Goal: Information Seeking & Learning: Learn about a topic

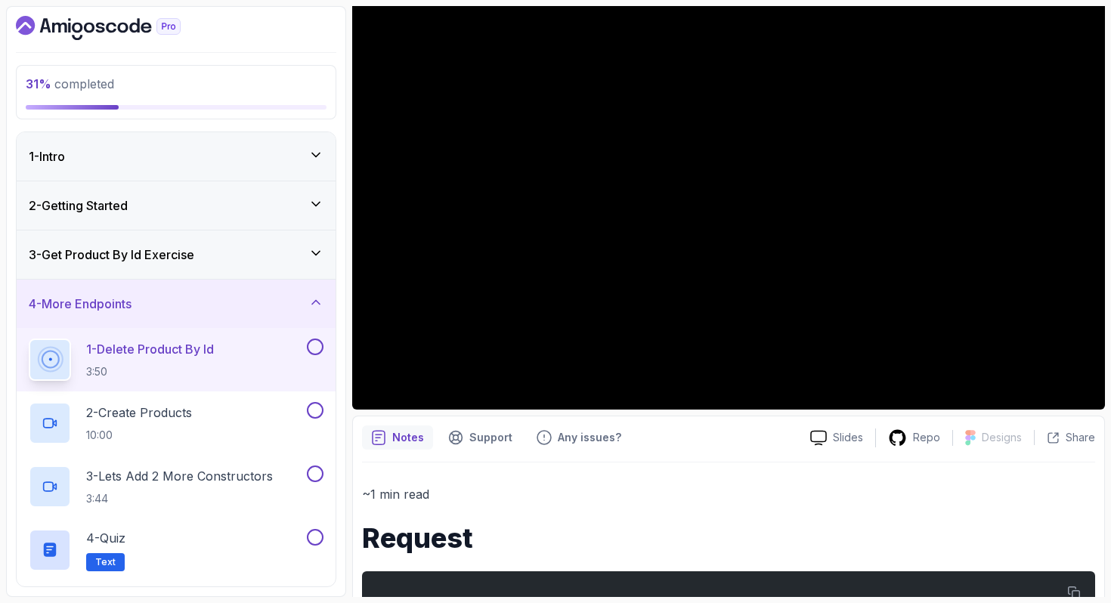
scroll to position [129, 0]
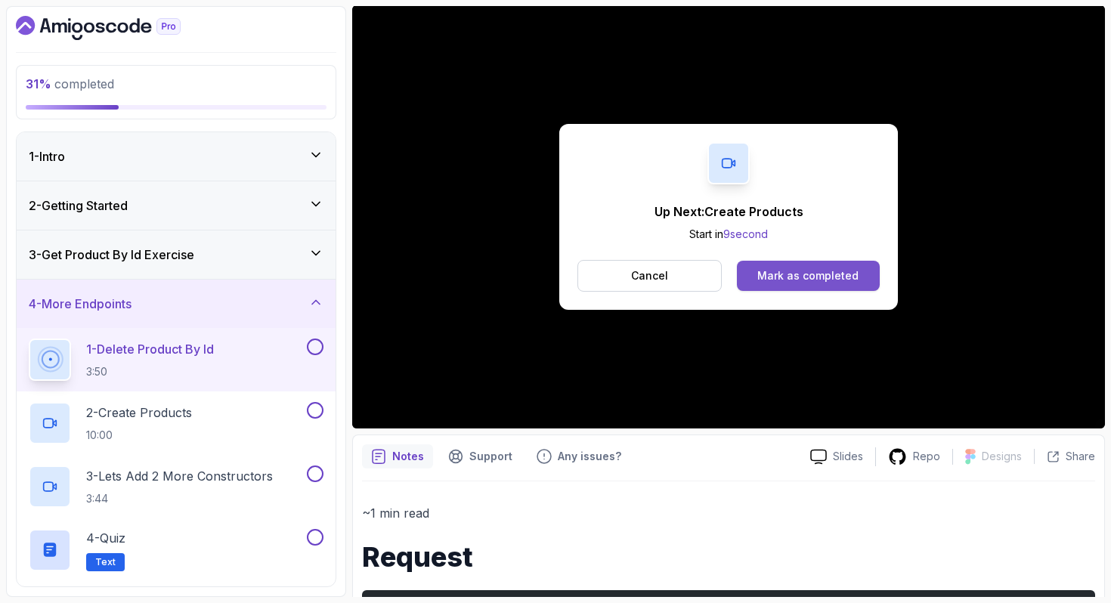
click at [825, 268] on div "Mark as completed" at bounding box center [807, 275] width 101 height 15
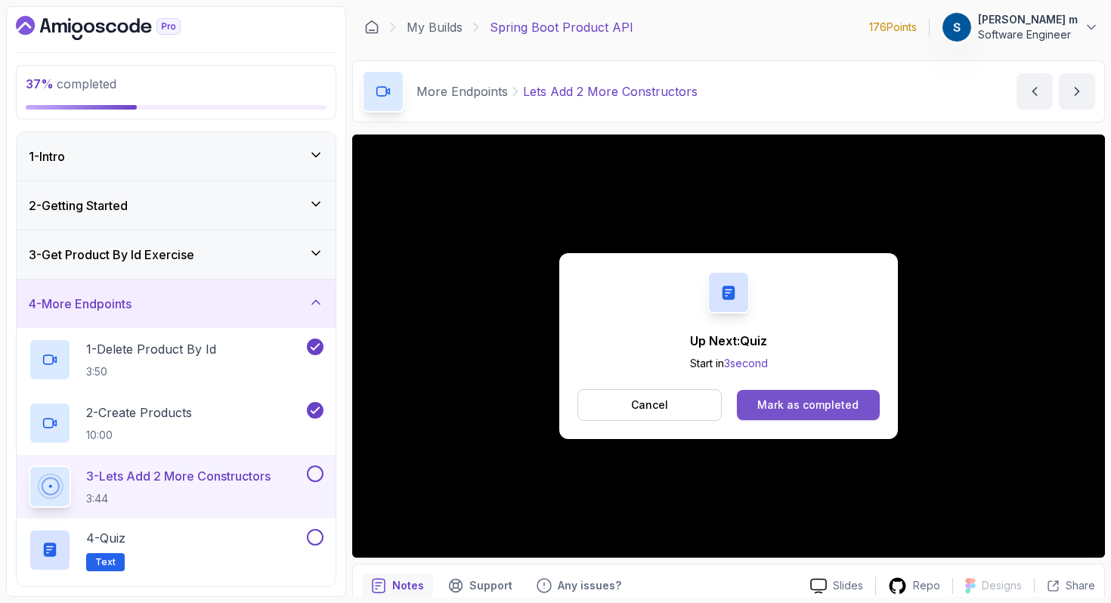
click at [791, 403] on div "Mark as completed" at bounding box center [807, 405] width 101 height 15
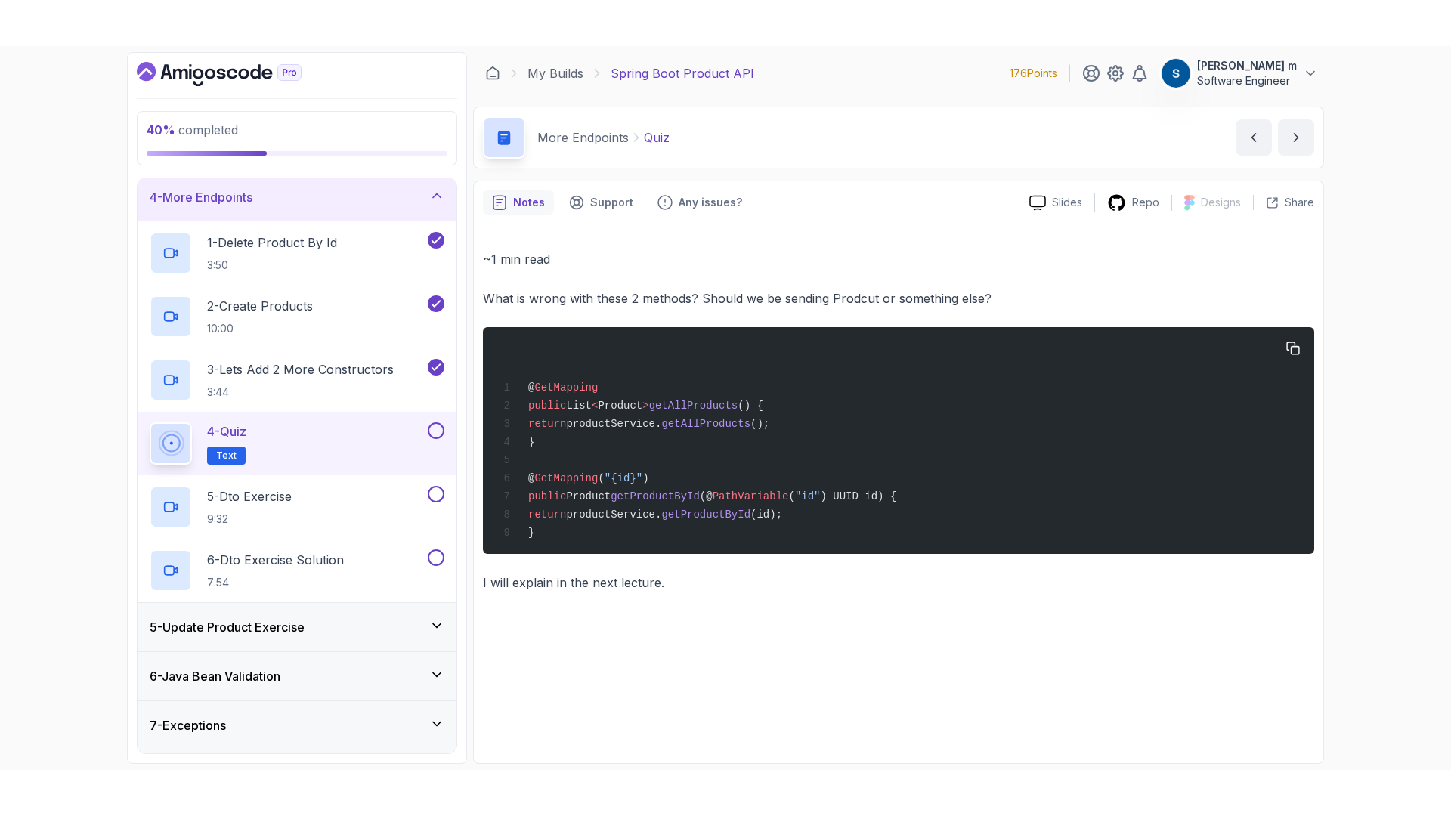
scroll to position [153, 0]
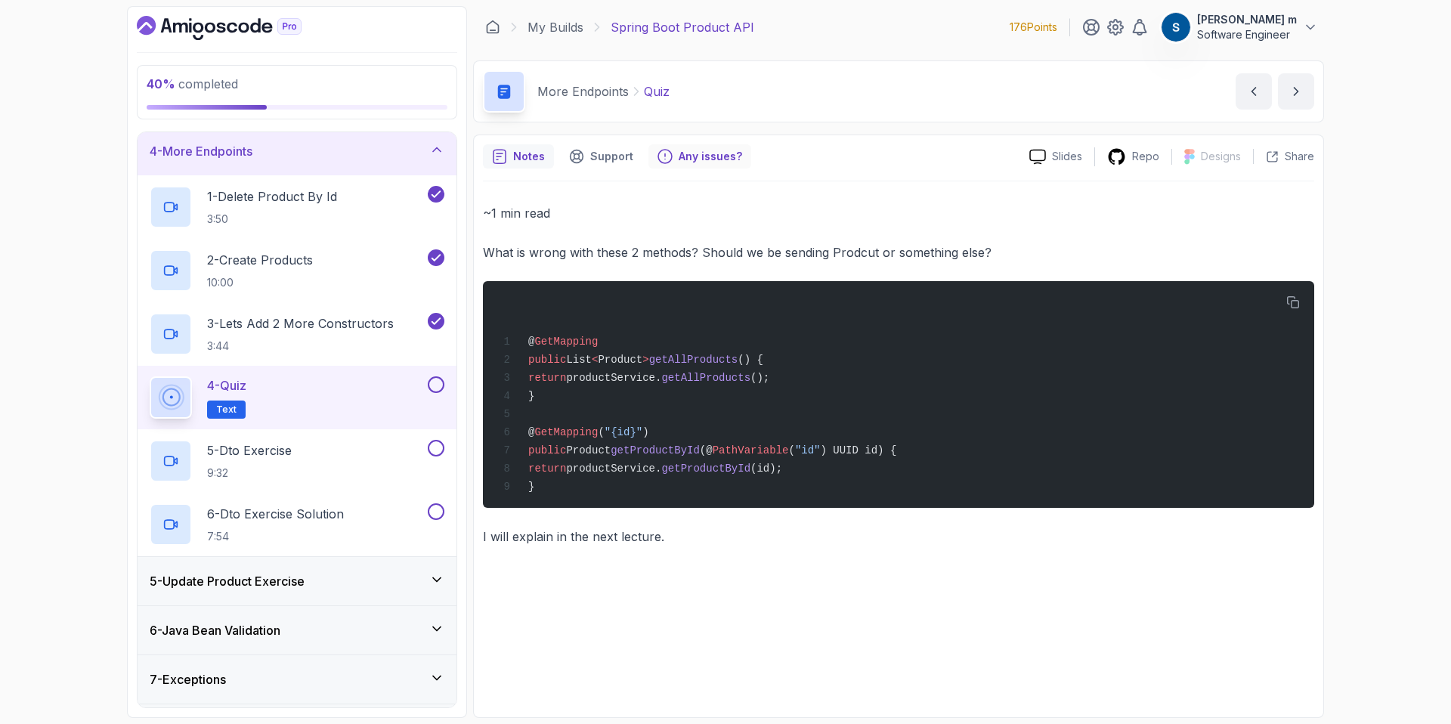
click at [709, 159] on p "Any issues?" at bounding box center [710, 156] width 63 height 15
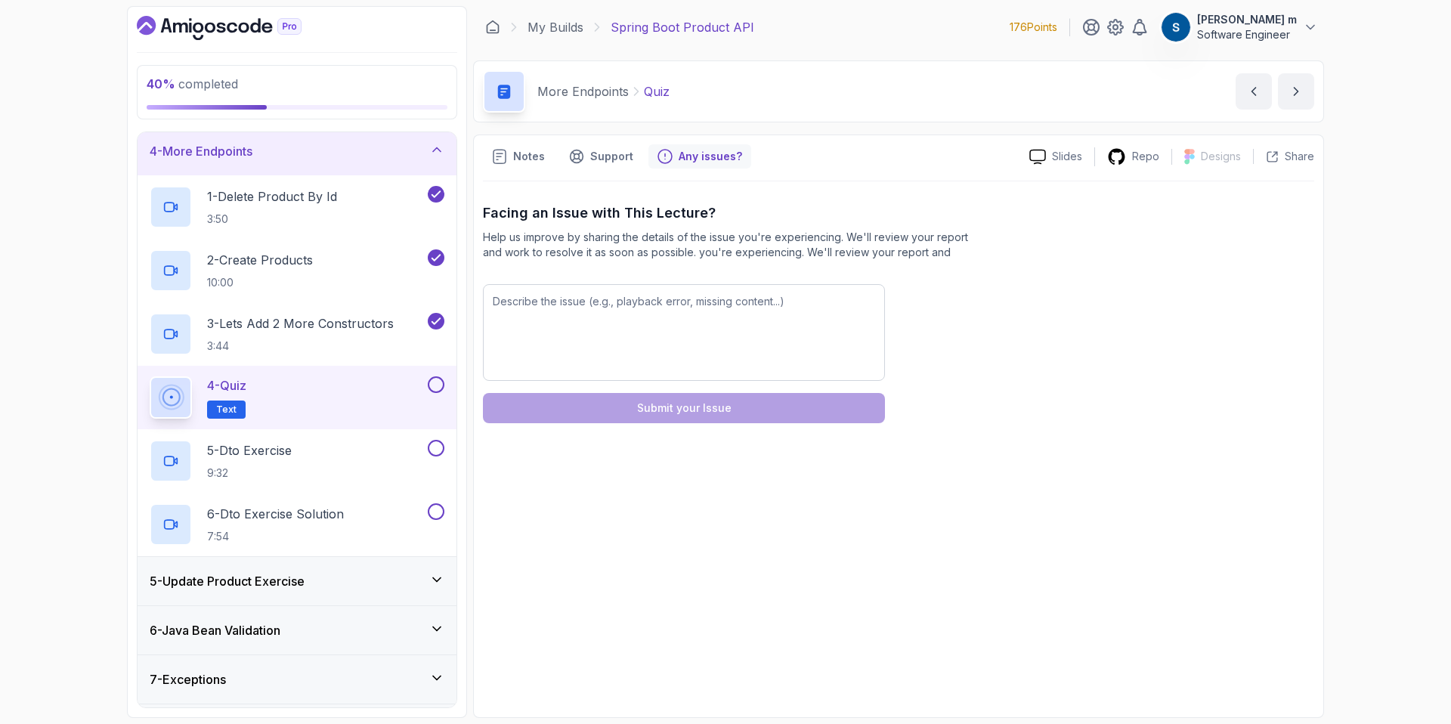
click at [570, 96] on p "More Endpoints" at bounding box center [582, 91] width 91 height 18
click at [534, 164] on div "Notes" at bounding box center [518, 156] width 71 height 24
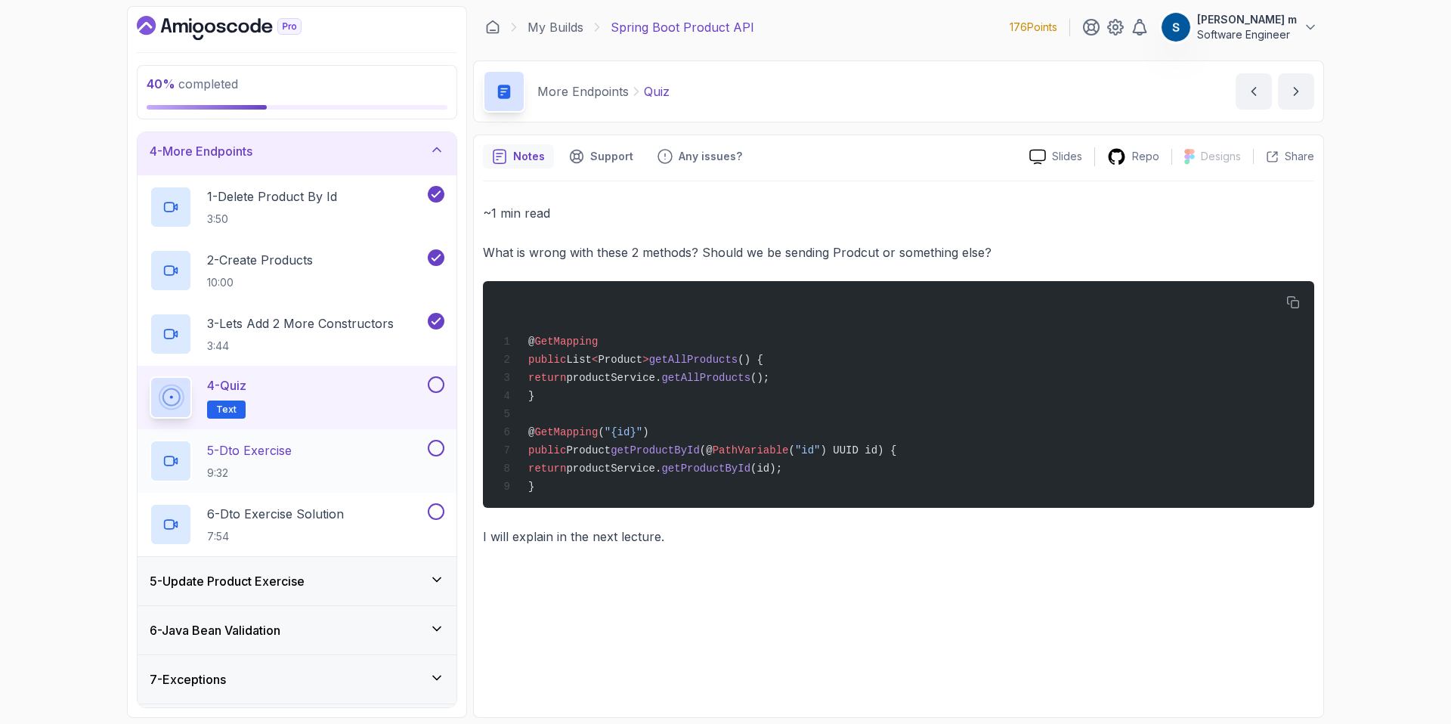
click at [331, 450] on div "5 - Dto Exercise 9:32" at bounding box center [287, 461] width 275 height 42
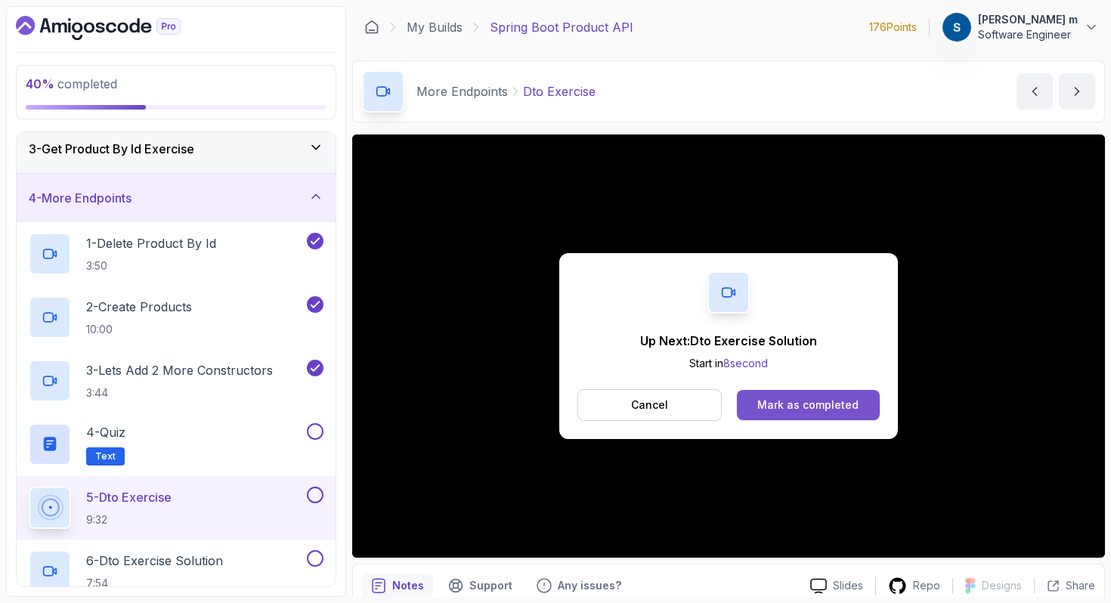
click at [788, 405] on div "Mark as completed" at bounding box center [807, 405] width 101 height 15
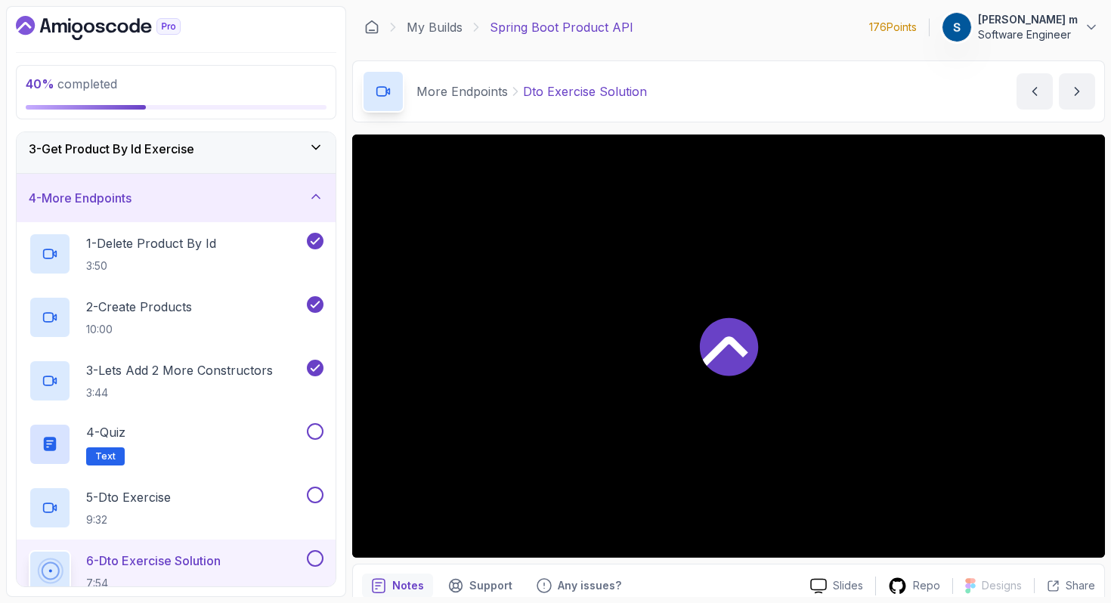
scroll to position [72, 0]
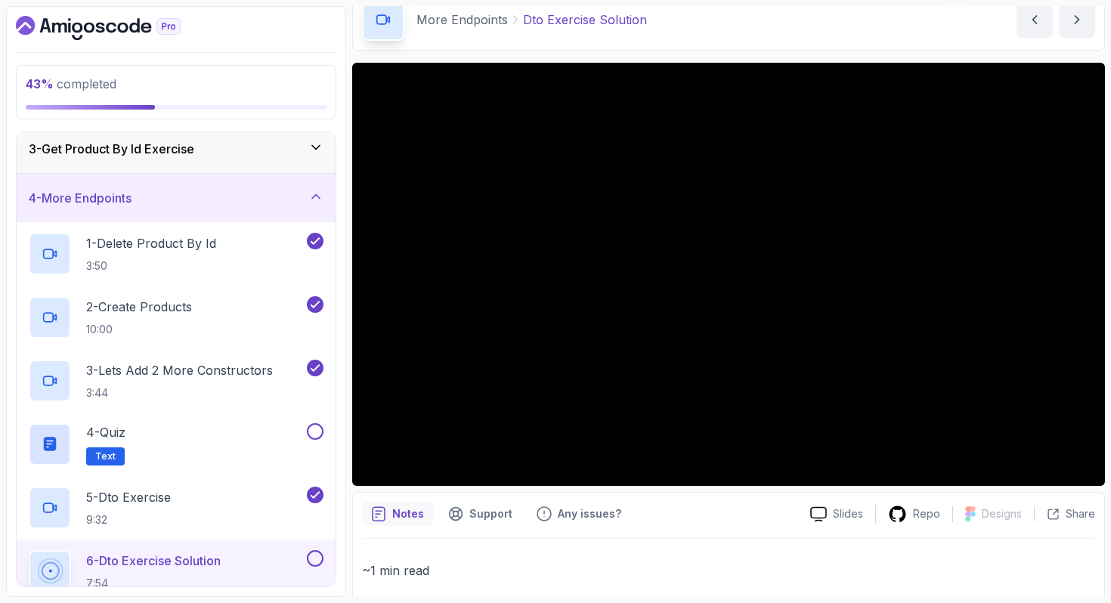
click at [315, 561] on button at bounding box center [315, 558] width 17 height 17
click at [314, 556] on icon at bounding box center [315, 558] width 14 height 15
